Goal: Find specific page/section: Find specific page/section

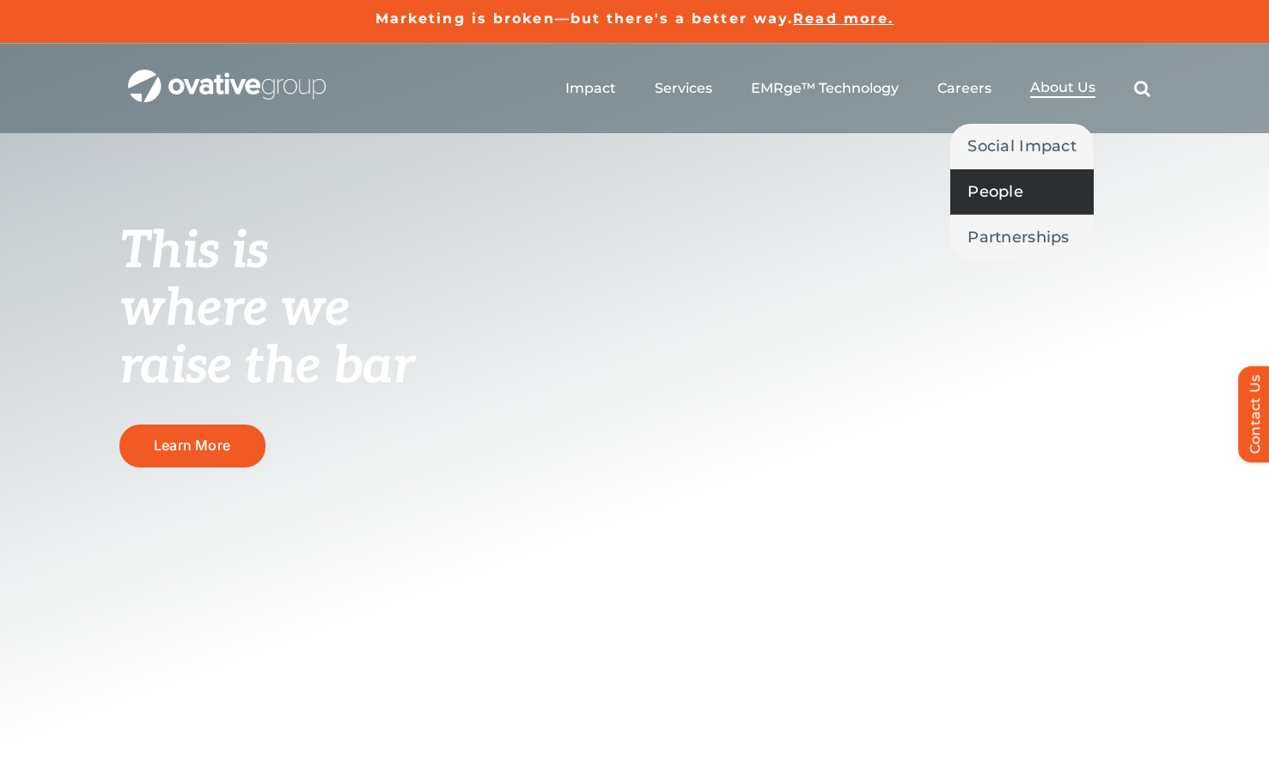
click at [992, 196] on span "People" at bounding box center [995, 192] width 56 height 24
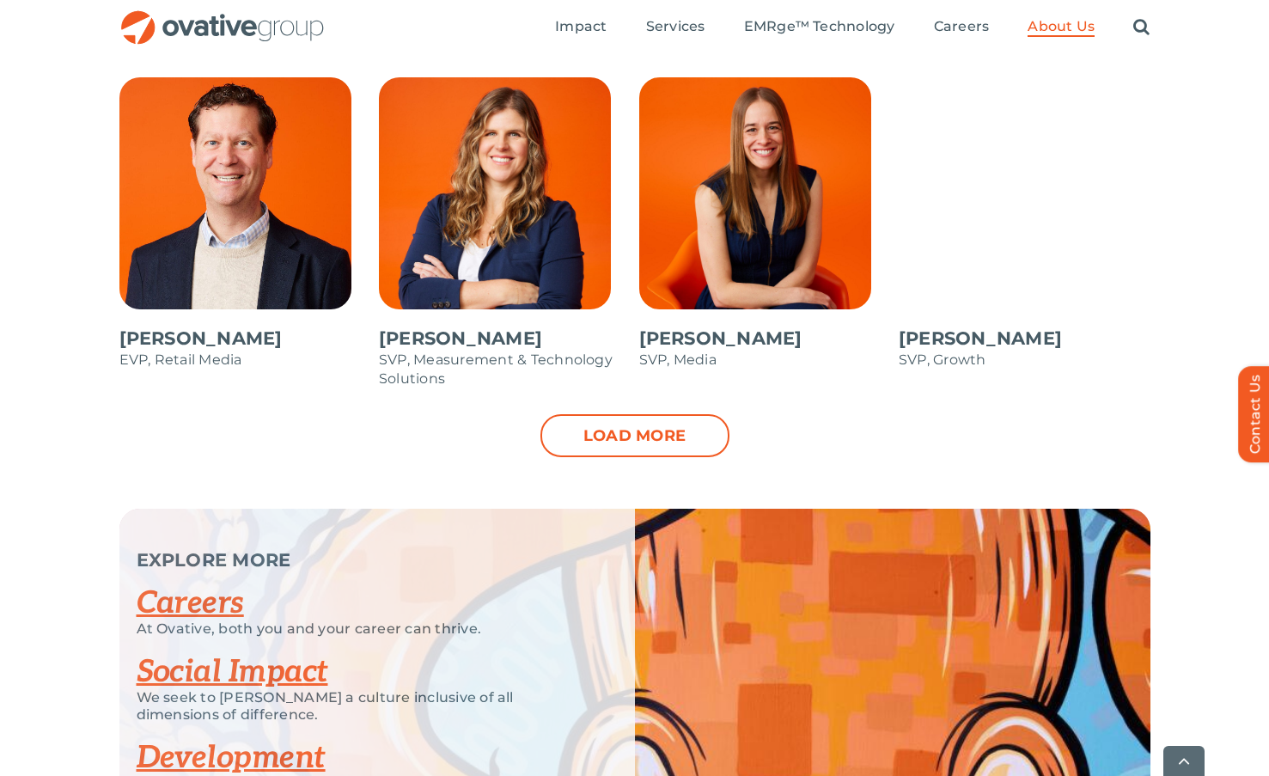
scroll to position [1823, 0]
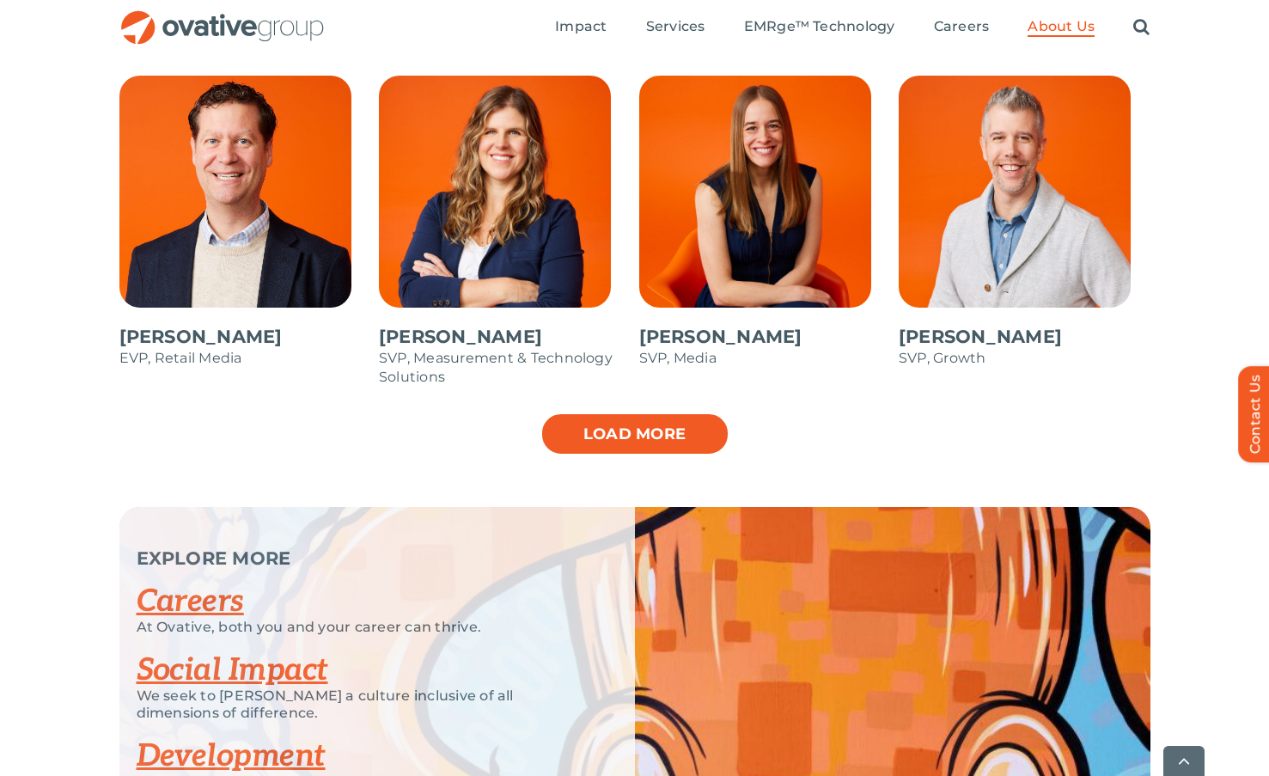
click at [653, 429] on link "Load more" at bounding box center [634, 433] width 189 height 43
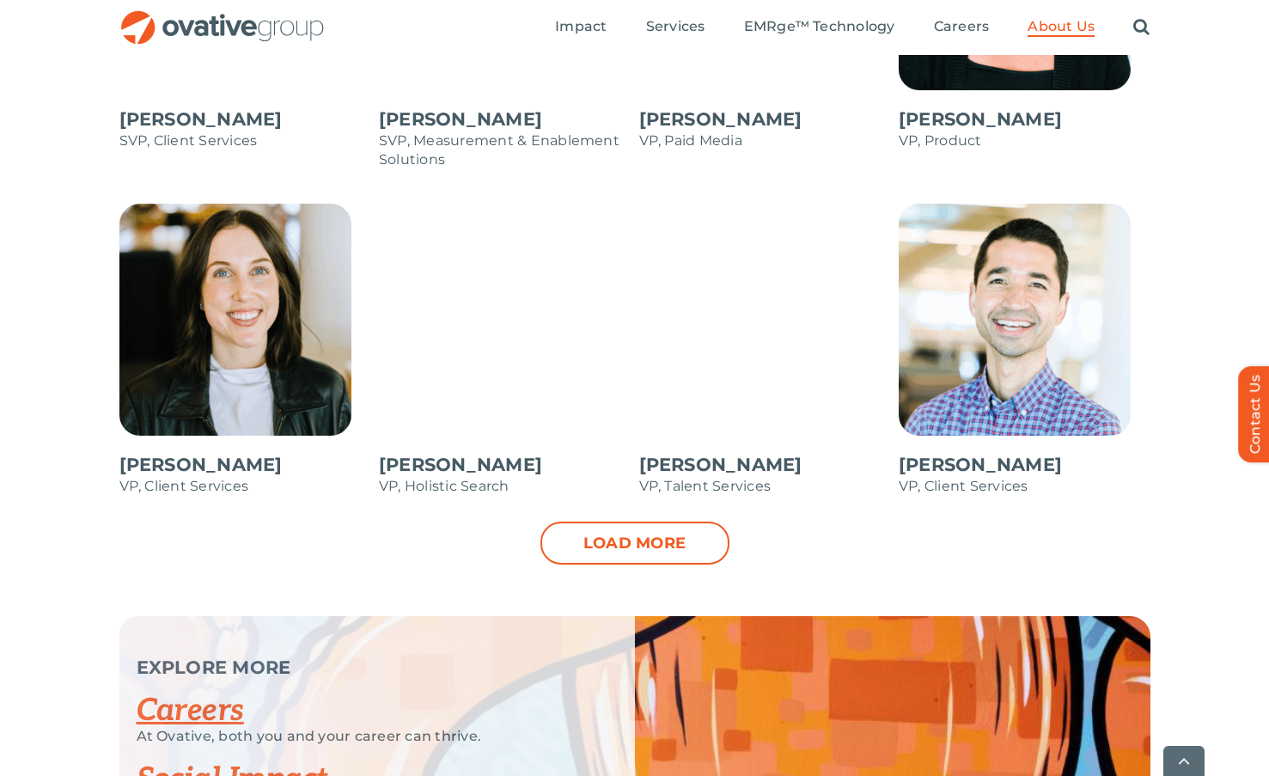
scroll to position [2390, 0]
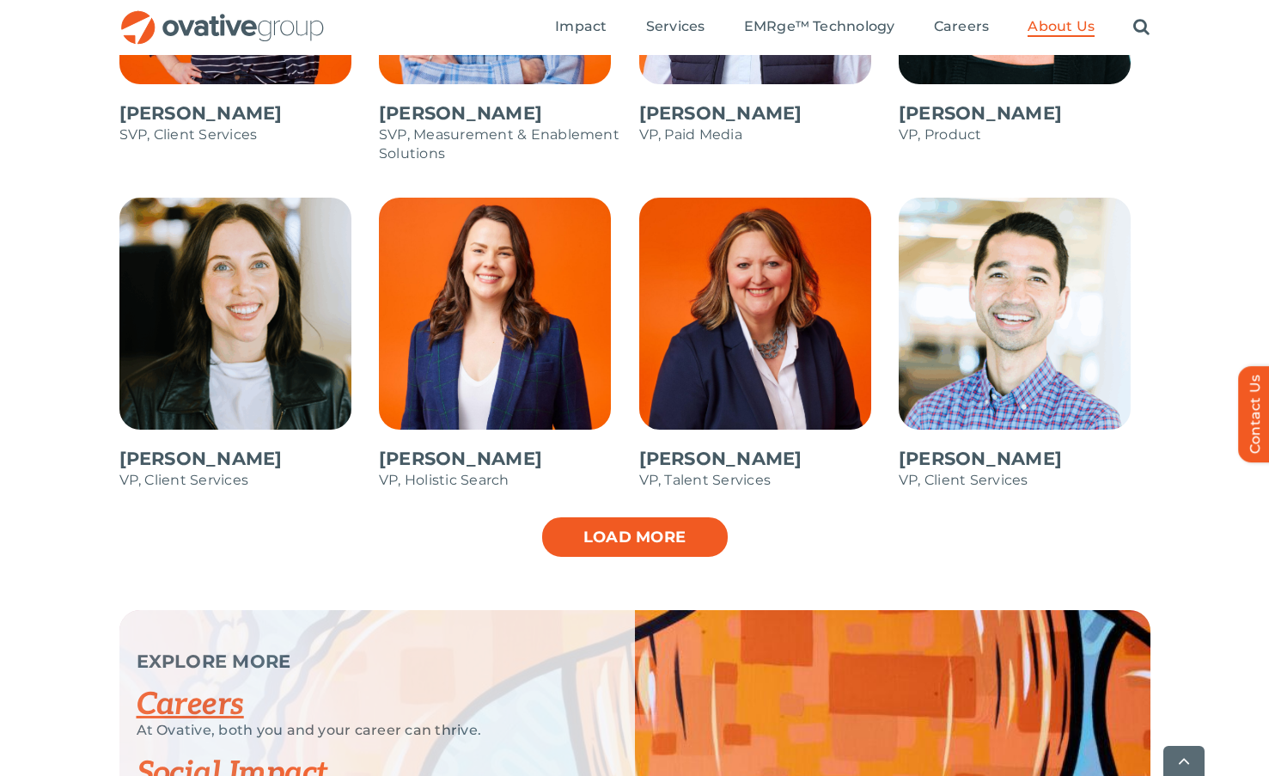
click at [656, 541] on link "Load more" at bounding box center [634, 536] width 189 height 43
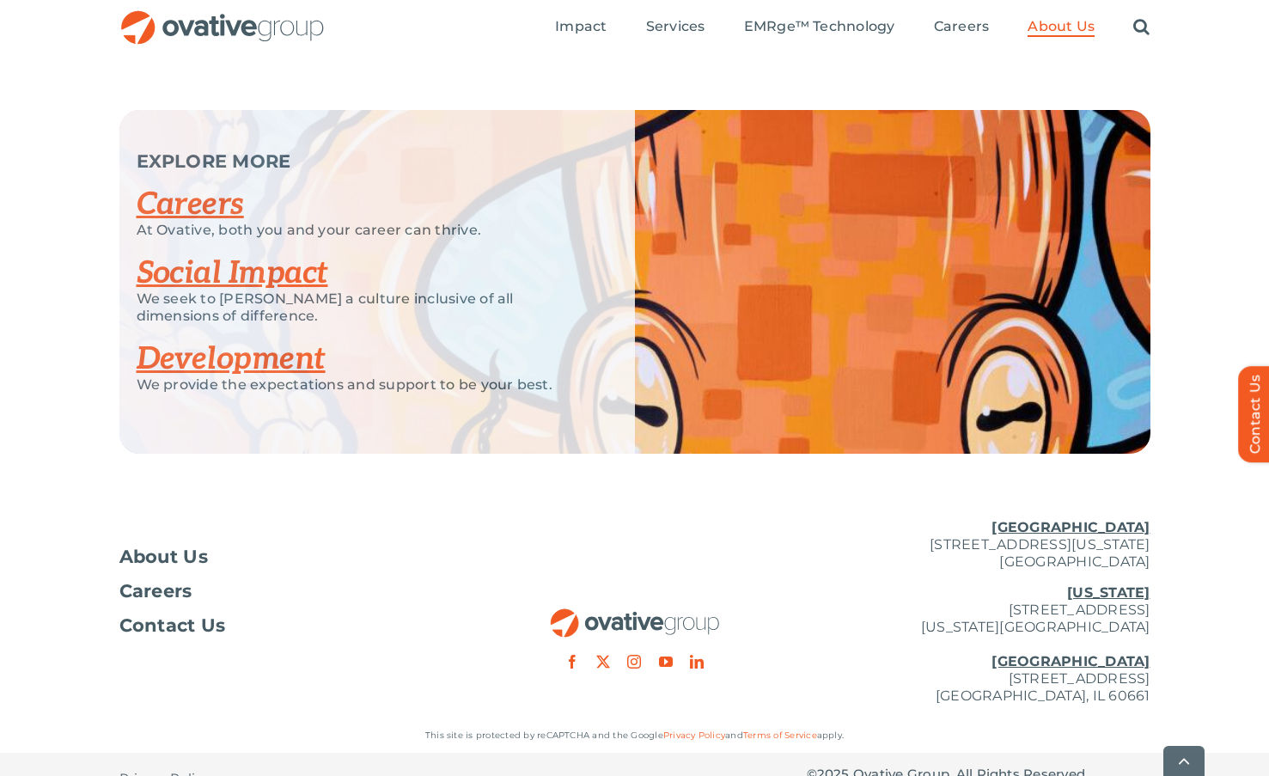
scroll to position [3203, 0]
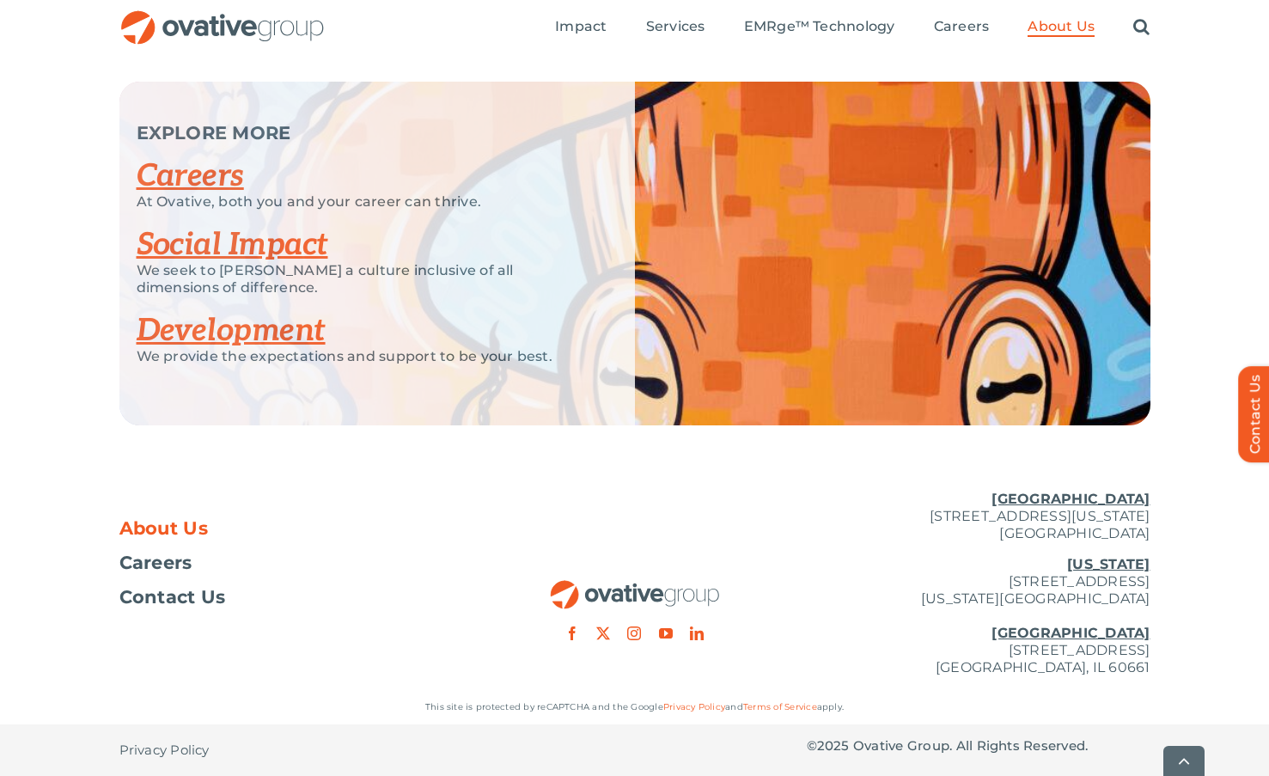
click at [167, 530] on span "About Us" at bounding box center [163, 528] width 89 height 17
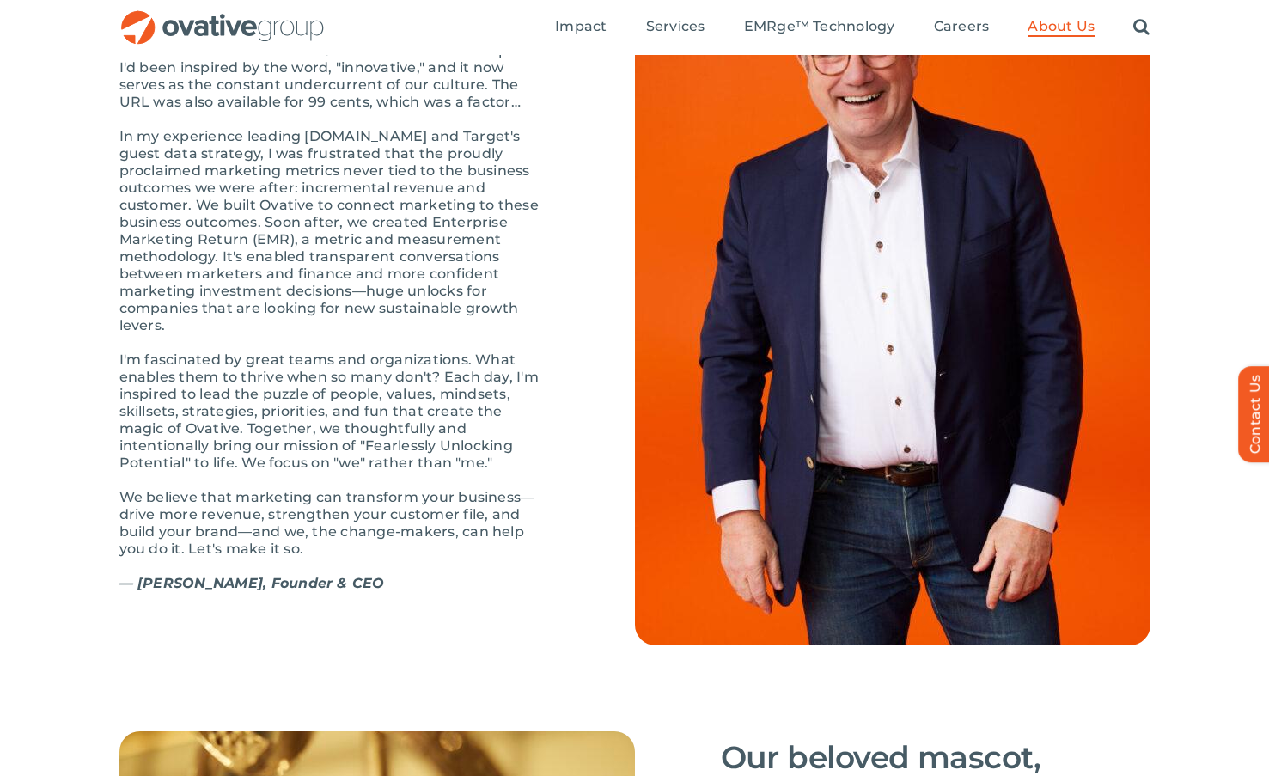
scroll to position [1754, 0]
